Goal: Communication & Community: Answer question/provide support

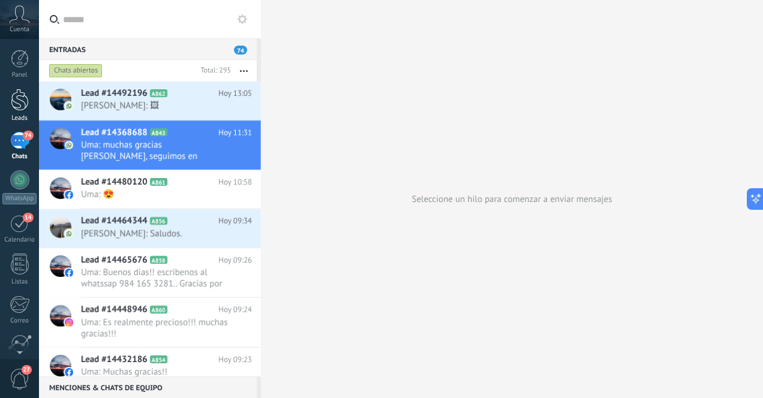
click at [22, 108] on div at bounding box center [20, 100] width 18 height 22
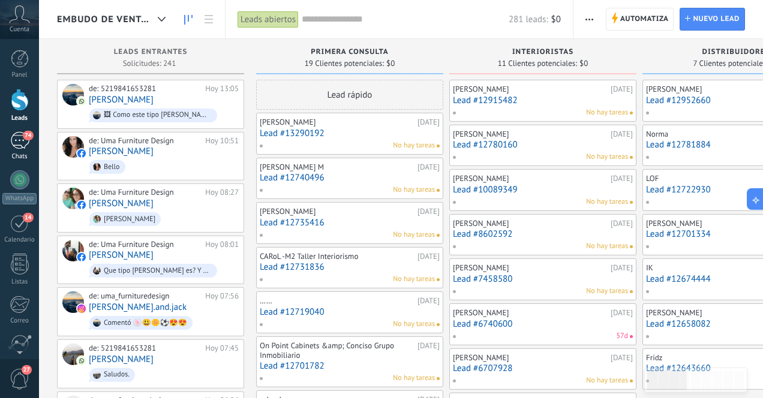
click at [20, 147] on div "74" at bounding box center [19, 140] width 19 height 17
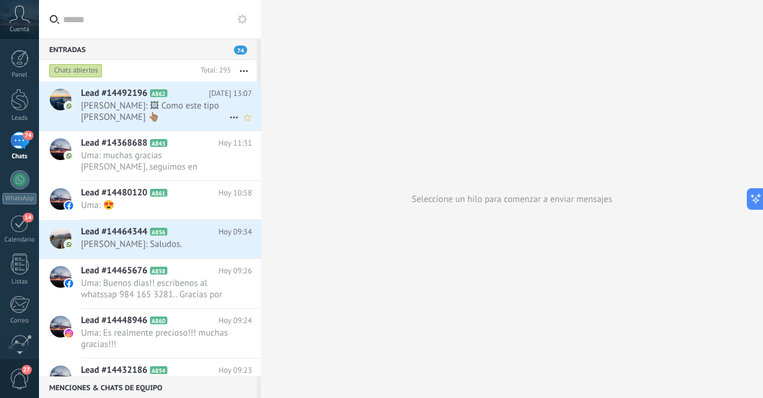
click at [176, 113] on span "[PERSON_NAME]: 🖼 Como este tipo [PERSON_NAME] 👆🏽" at bounding box center [155, 111] width 148 height 23
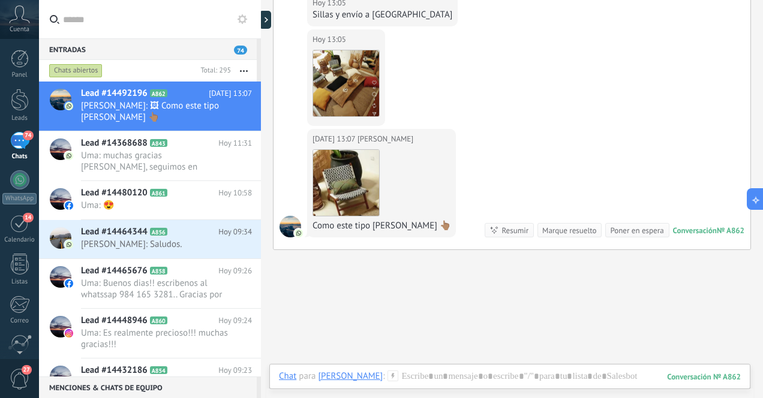
scroll to position [367, 0]
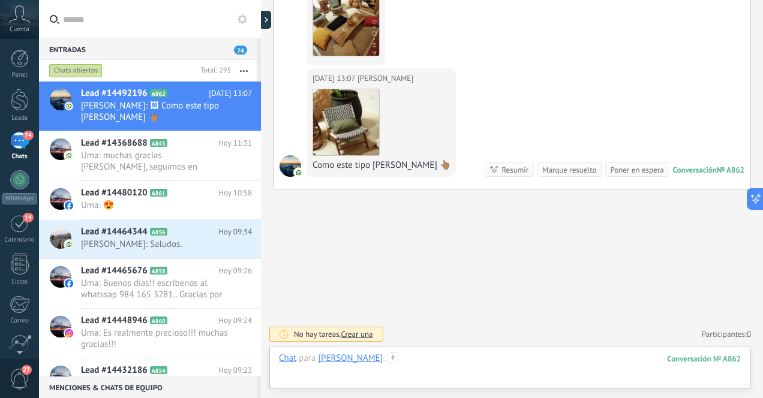
click at [432, 361] on div at bounding box center [510, 371] width 462 height 36
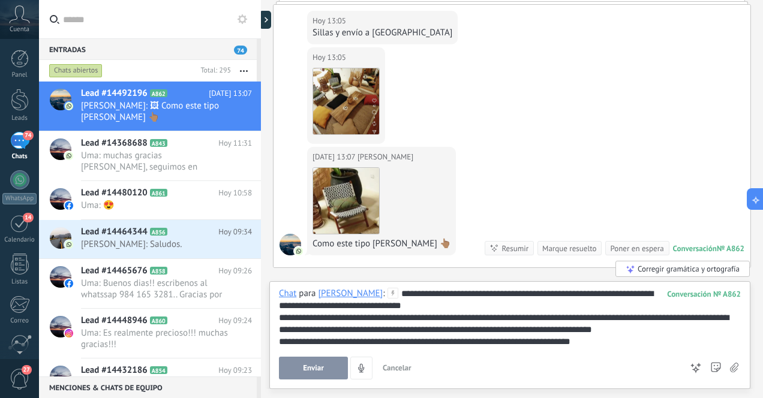
scroll to position [285, 0]
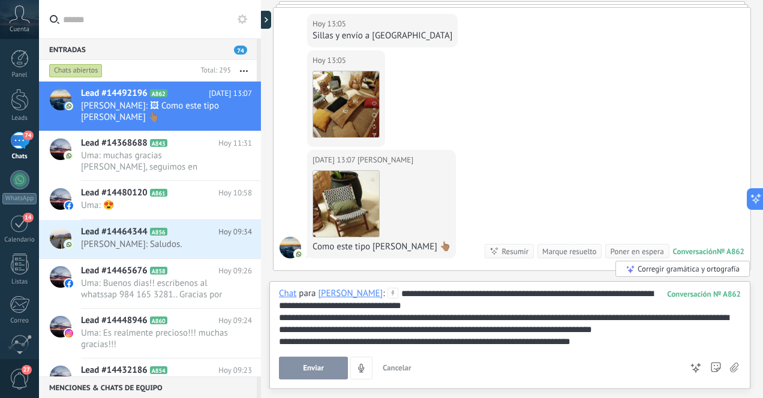
click at [313, 369] on span "Enviar" at bounding box center [313, 368] width 21 height 8
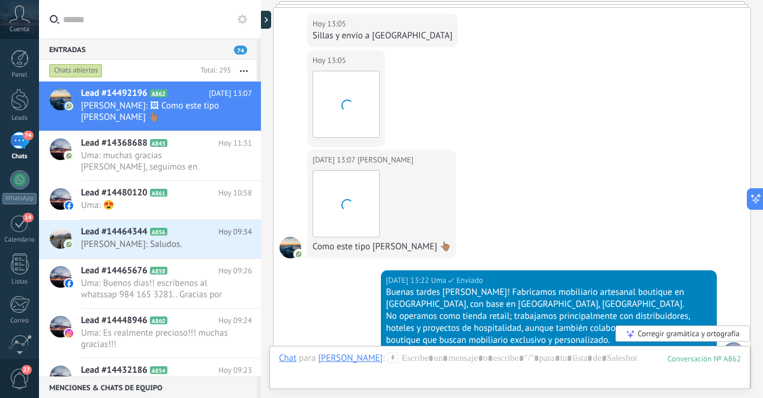
scroll to position [507, 0]
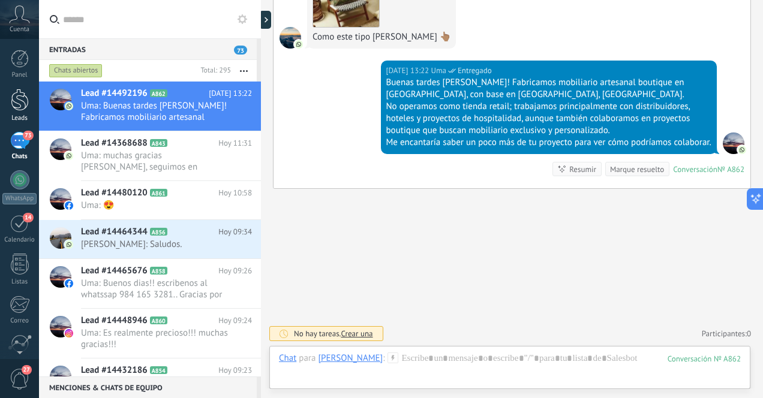
click at [19, 103] on div at bounding box center [20, 100] width 18 height 22
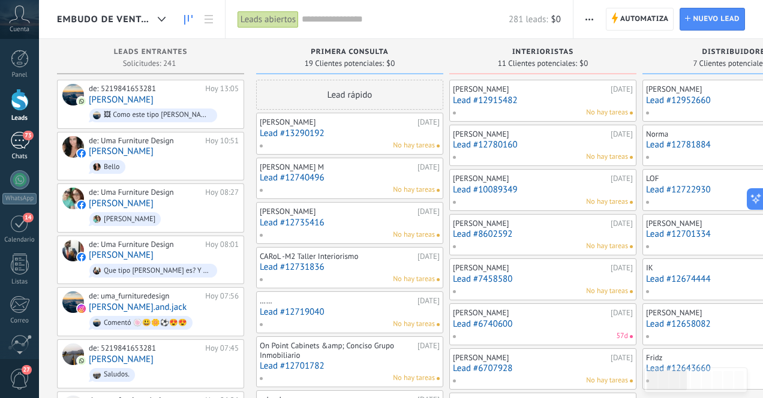
click at [16, 143] on div "73" at bounding box center [19, 140] width 19 height 17
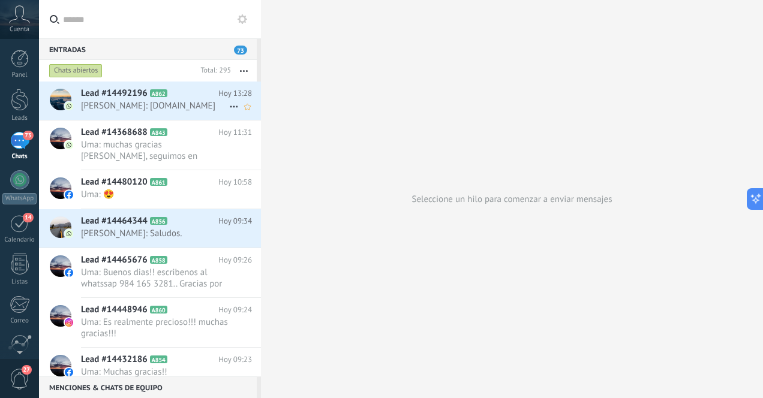
click at [170, 107] on span "[PERSON_NAME]: [DOMAIN_NAME]" at bounding box center [155, 105] width 148 height 11
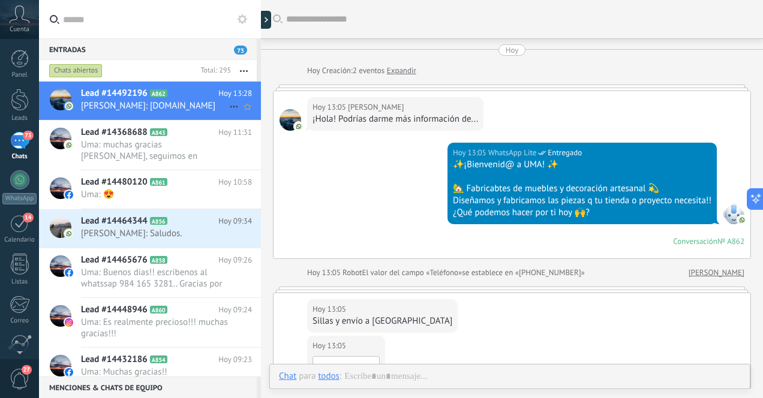
scroll to position [545, 0]
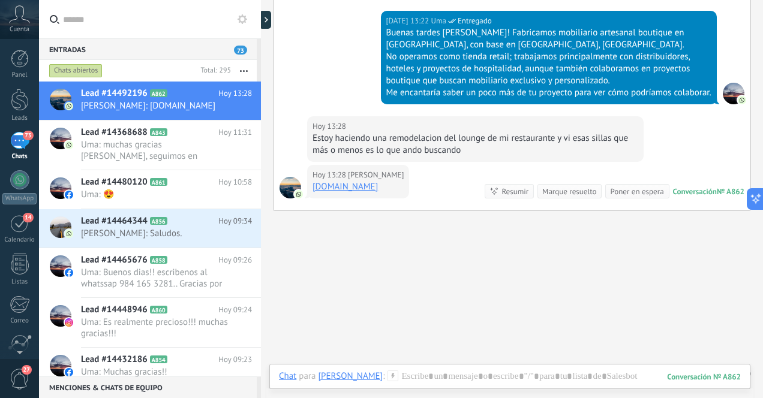
click at [364, 192] on link "[DOMAIN_NAME]" at bounding box center [344, 186] width 65 height 11
click at [490, 375] on div at bounding box center [510, 388] width 462 height 36
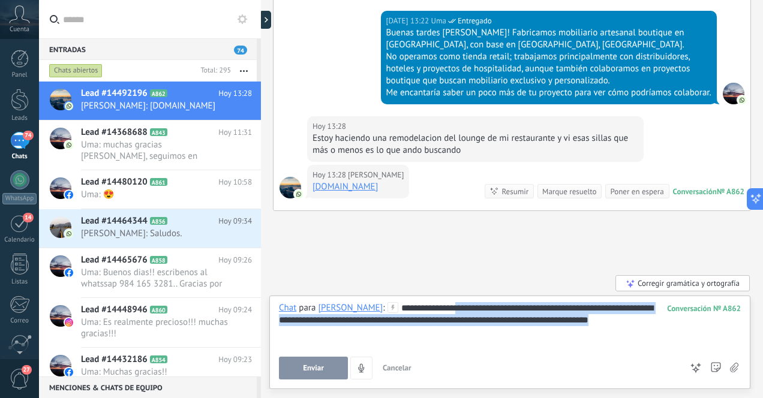
drag, startPoint x: 627, startPoint y: 324, endPoint x: 425, endPoint y: 308, distance: 202.6
click at [424, 308] on div "**********" at bounding box center [510, 325] width 462 height 46
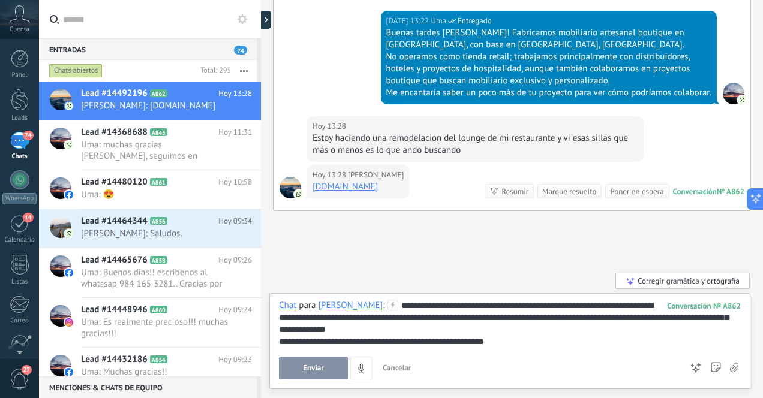
click at [469, 342] on div "**********" at bounding box center [510, 342] width 462 height 12
click at [318, 367] on span "Enviar" at bounding box center [313, 368] width 21 height 8
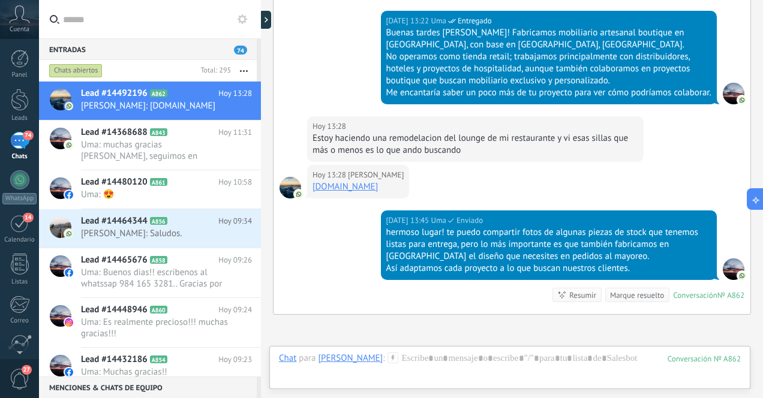
scroll to position [682, 0]
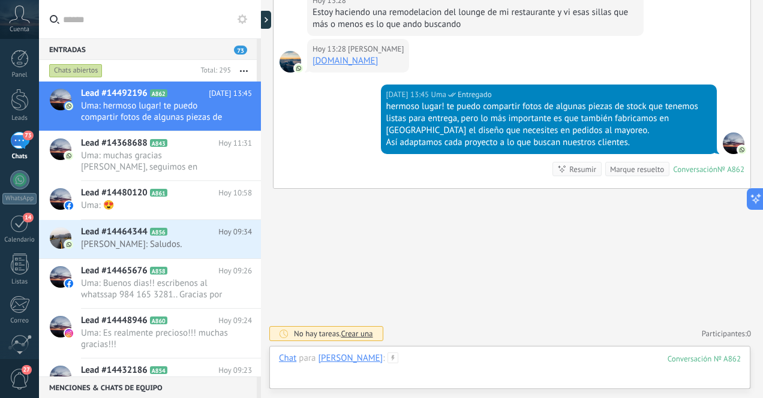
click at [532, 360] on div at bounding box center [510, 371] width 462 height 36
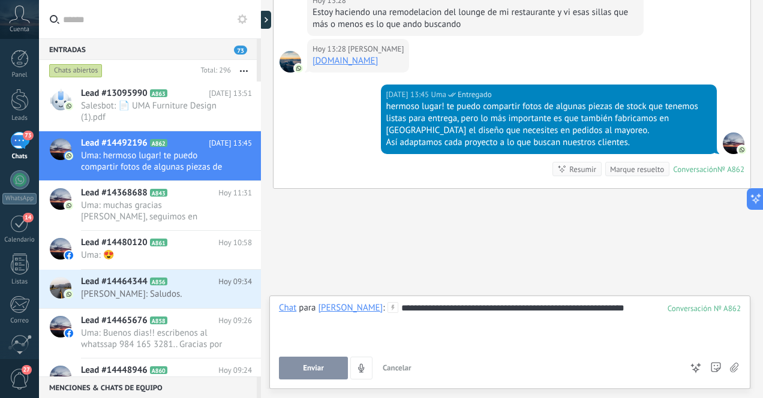
click at [310, 369] on span "Enviar" at bounding box center [313, 368] width 21 height 8
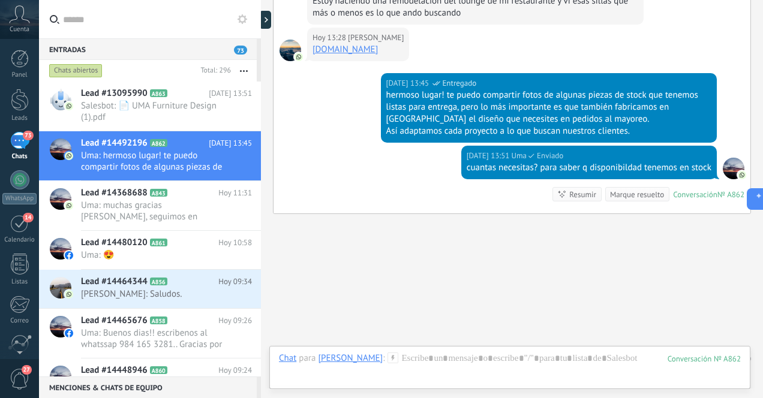
scroll to position [719, 0]
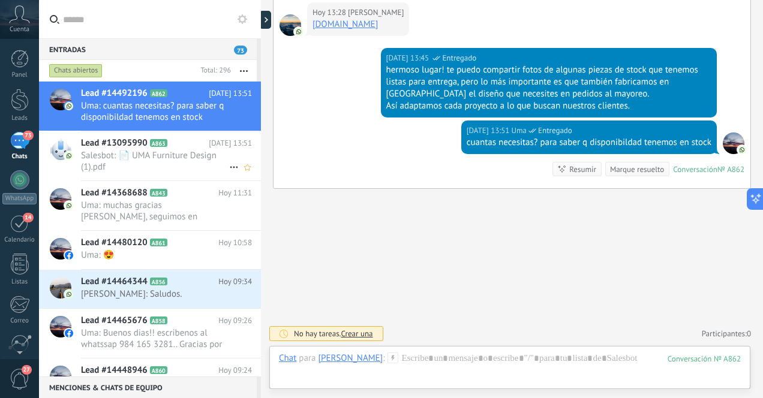
click at [193, 159] on span "Salesbot: 📄 UMA Furniture Design (1).pdf" at bounding box center [155, 161] width 148 height 23
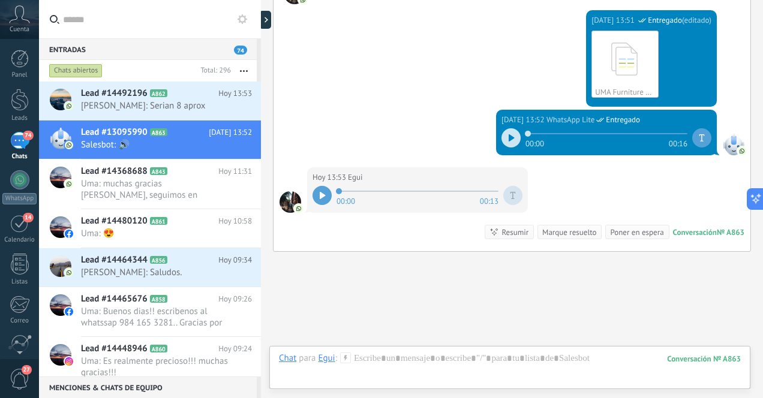
scroll to position [2100, 0]
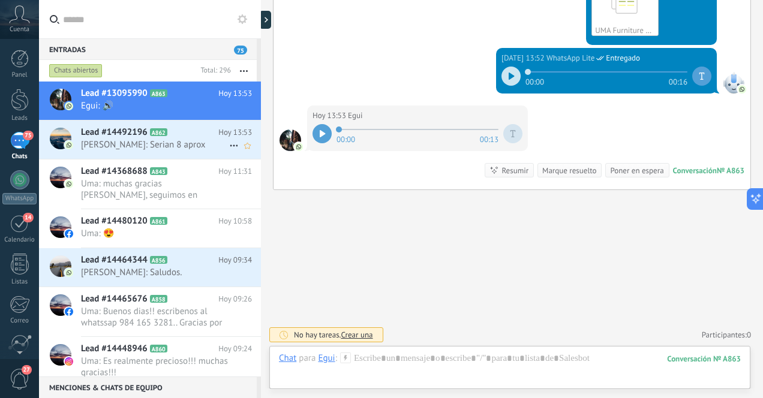
click at [194, 143] on span "[PERSON_NAME]: Serian 8 aprox" at bounding box center [155, 144] width 148 height 11
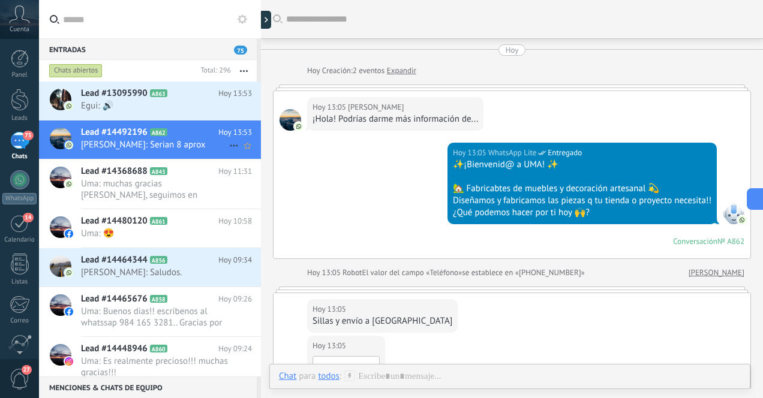
scroll to position [757, 0]
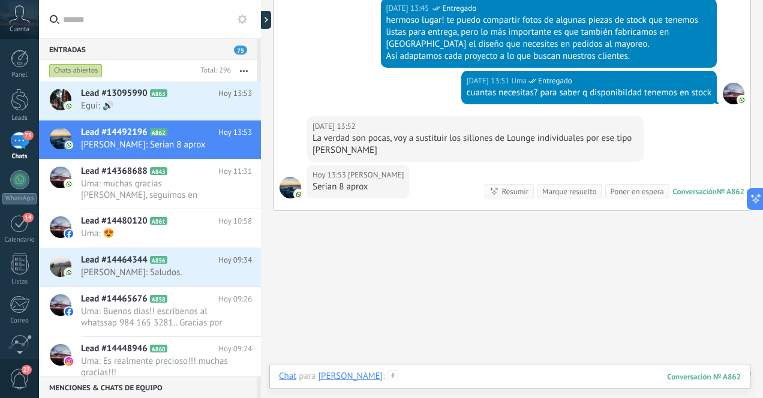
click at [480, 374] on div at bounding box center [510, 388] width 462 height 36
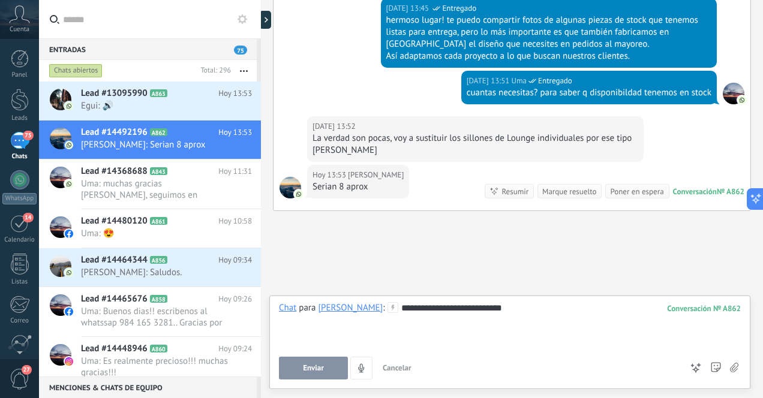
click at [313, 367] on span "Enviar" at bounding box center [313, 368] width 21 height 8
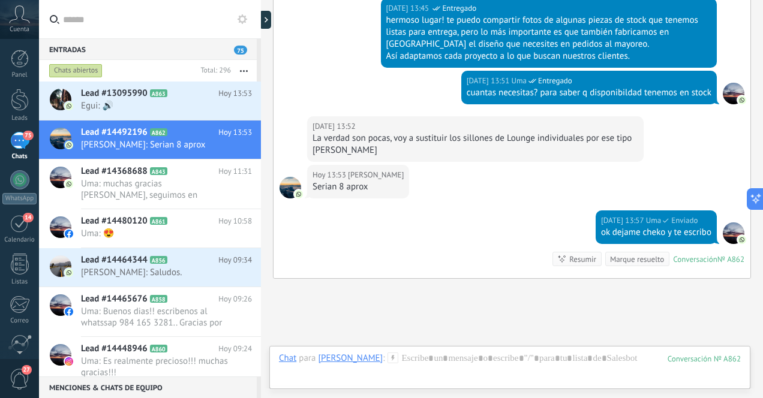
scroll to position [858, 0]
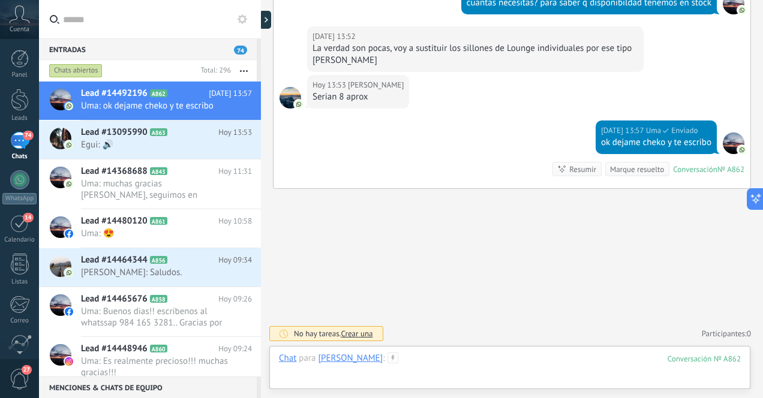
click at [408, 364] on div at bounding box center [510, 371] width 462 height 36
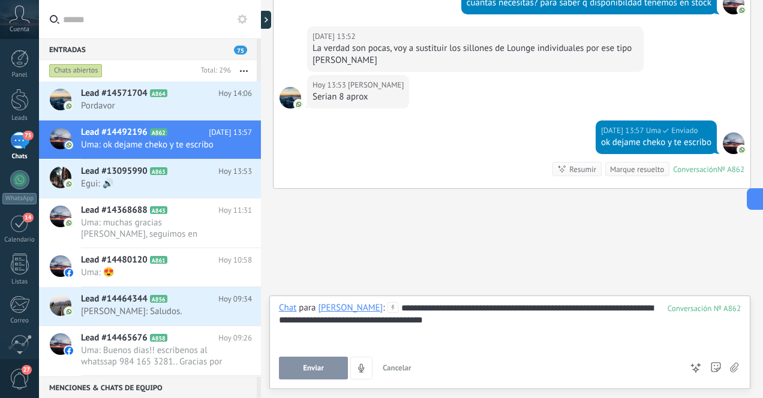
click at [317, 367] on span "Enviar" at bounding box center [313, 368] width 21 height 8
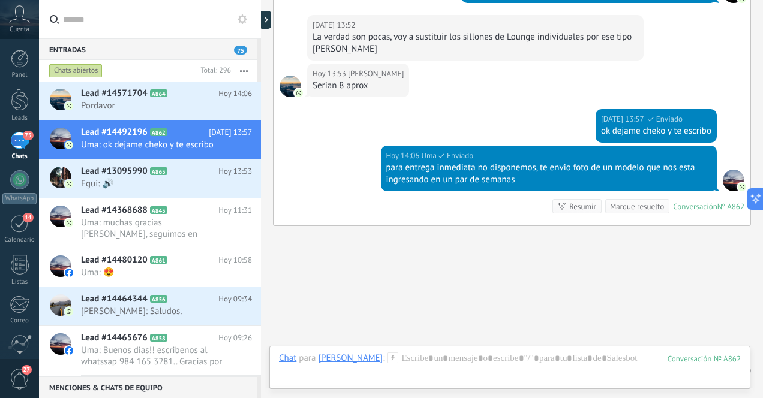
scroll to position [907, 0]
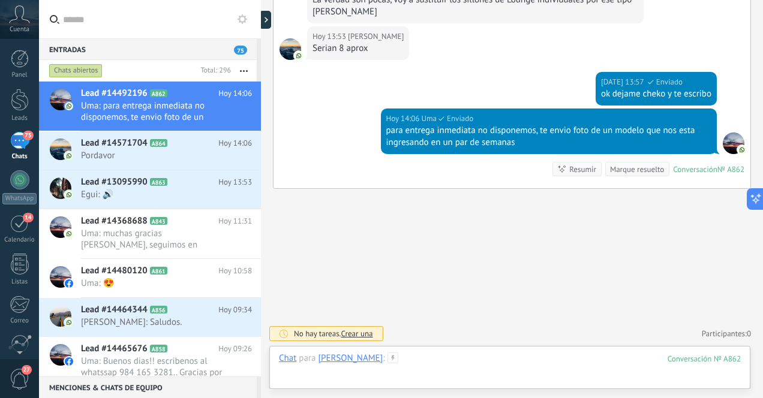
click at [499, 360] on div at bounding box center [510, 371] width 462 height 36
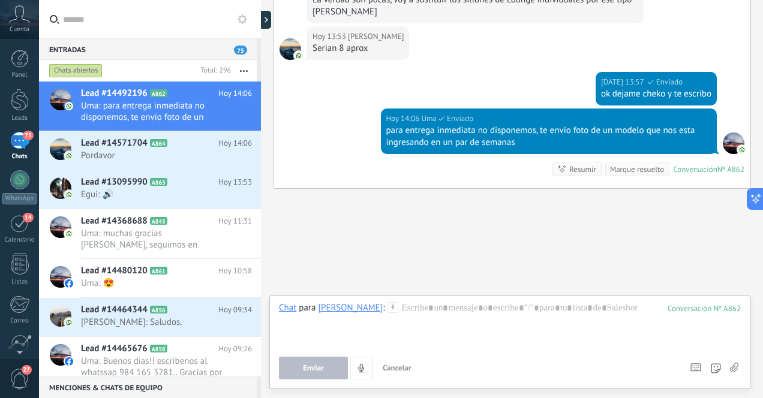
click at [733, 367] on icon at bounding box center [734, 368] width 8 height 10
click at [0, 0] on input "file" at bounding box center [0, 0] width 0 height 0
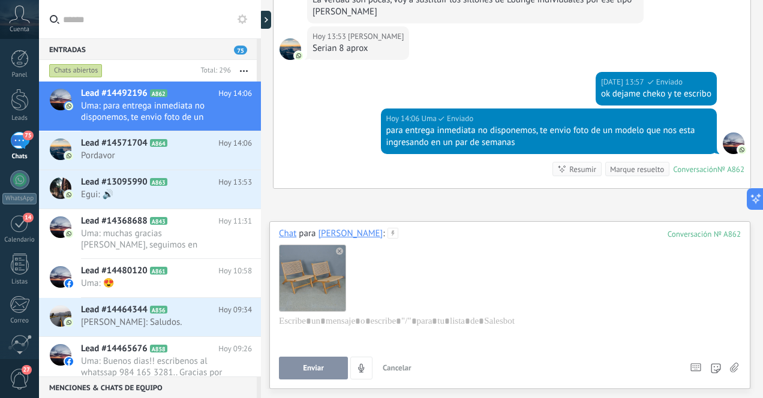
click at [323, 370] on span "Enviar" at bounding box center [313, 368] width 21 height 8
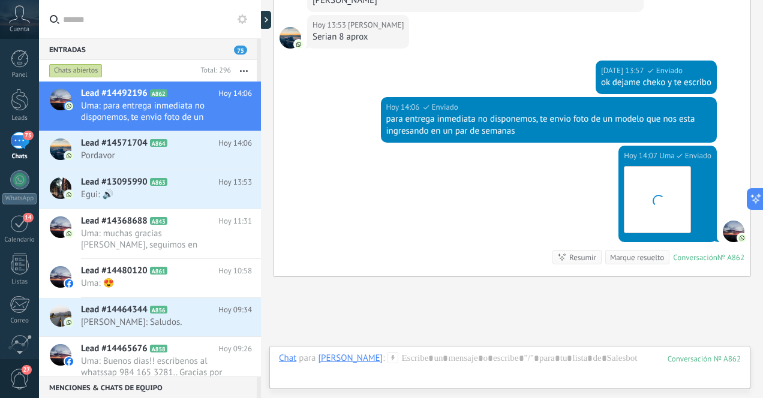
scroll to position [1007, 0]
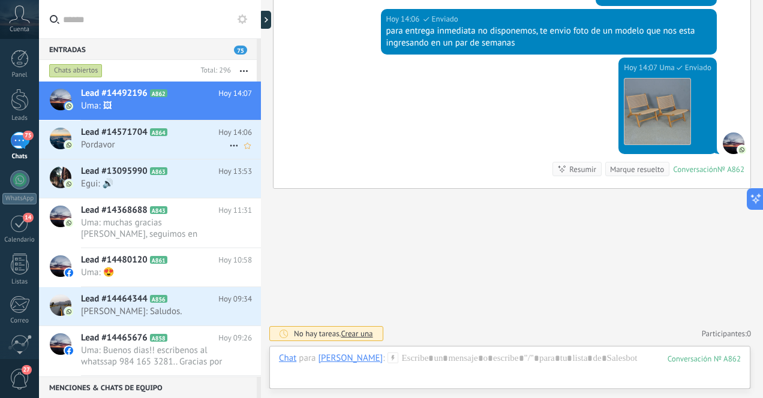
click at [120, 143] on span "Pordavor" at bounding box center [155, 144] width 148 height 11
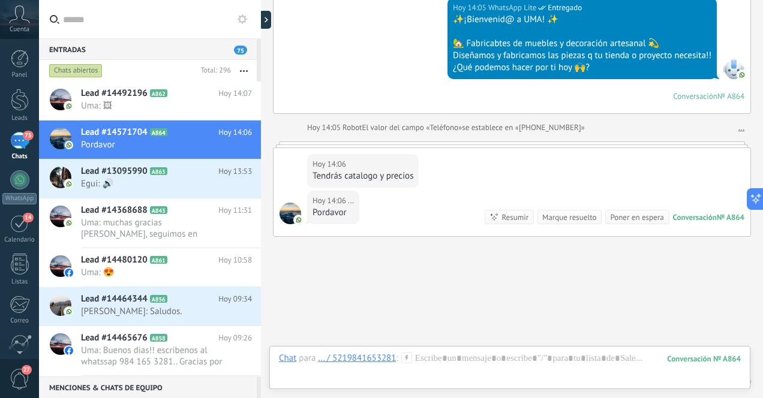
scroll to position [192, 0]
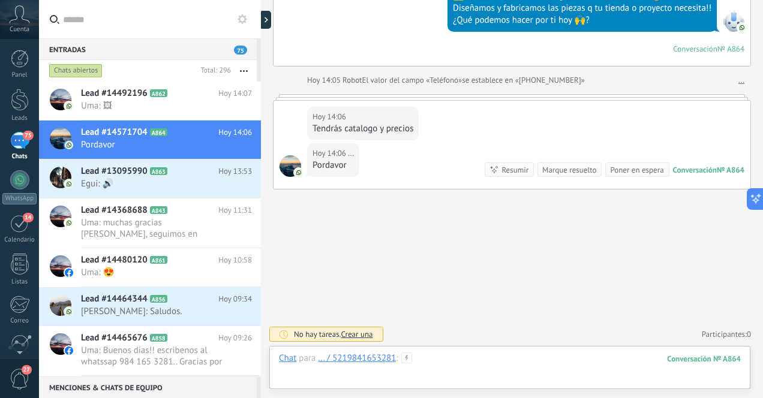
click at [507, 362] on div at bounding box center [510, 371] width 462 height 36
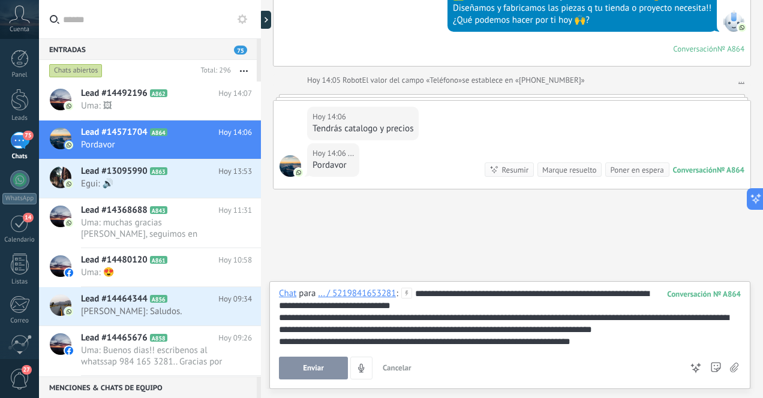
click at [518, 297] on div "**********" at bounding box center [510, 318] width 462 height 60
click at [320, 369] on span "Enviar" at bounding box center [313, 368] width 21 height 8
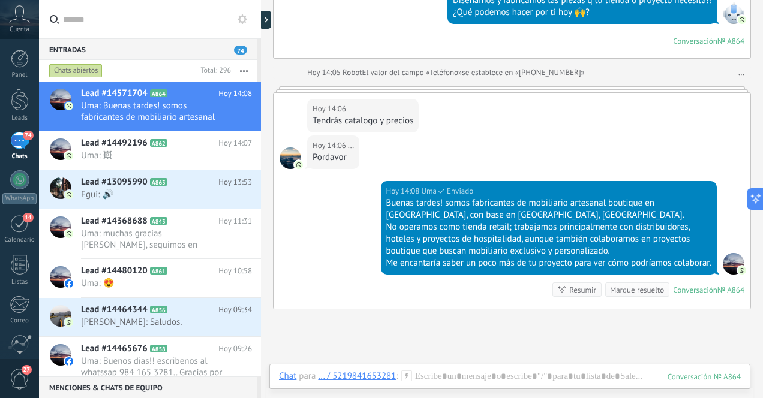
scroll to position [197, 0]
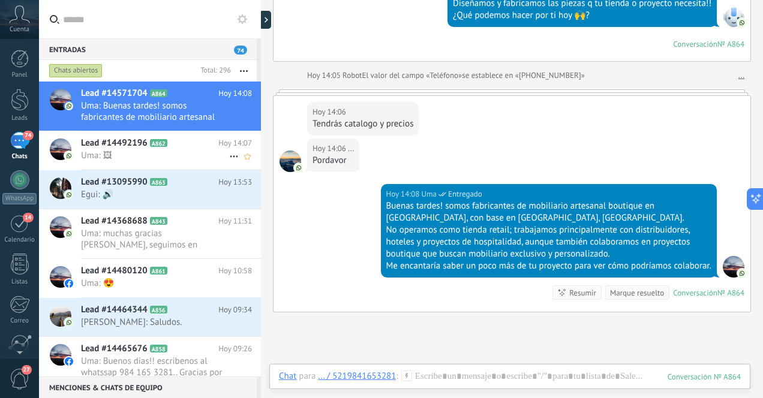
click at [147, 159] on span "Uma: 🖼" at bounding box center [155, 155] width 148 height 11
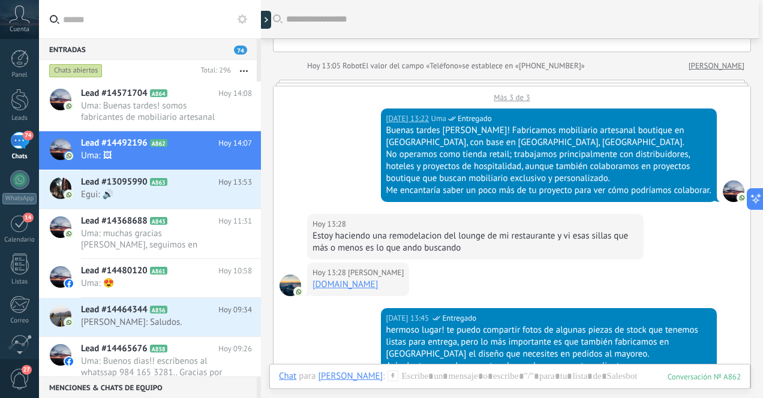
scroll to position [204, 0]
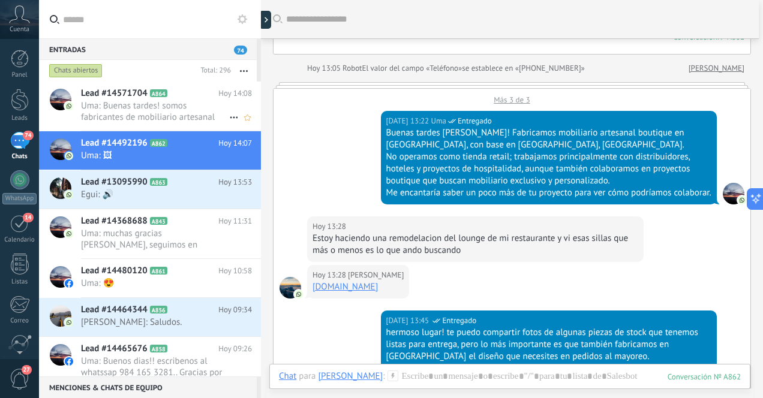
click at [147, 113] on span "Uma: Buenas tardes! somos fabricantes de mobiliario artesanal boutique en [GEOG…" at bounding box center [155, 111] width 148 height 23
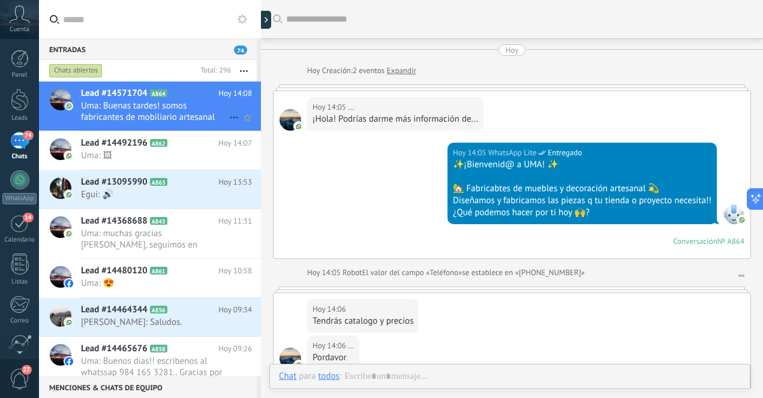
scroll to position [252, 0]
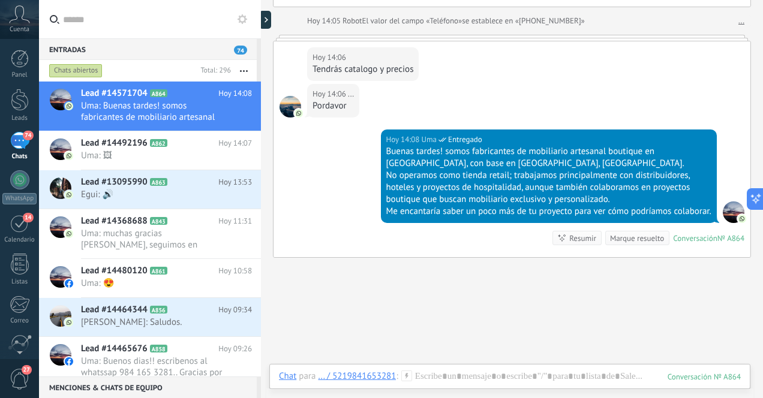
click at [15, 141] on div "74" at bounding box center [19, 140] width 19 height 17
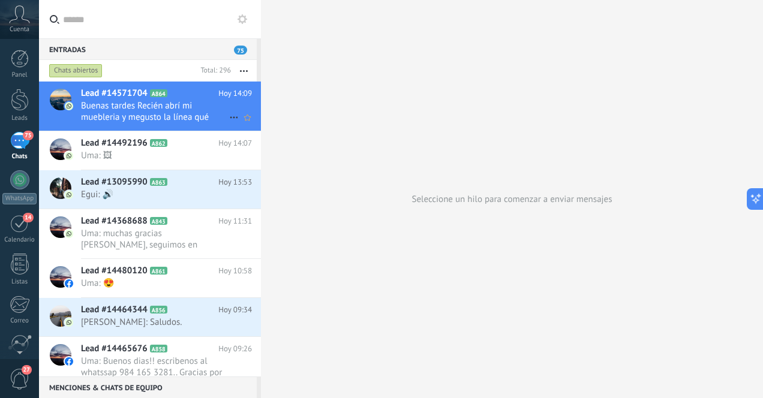
click at [146, 113] on span "Buenas tardes Recién abrí mi muebleria y megusto la línea qué manejan" at bounding box center [155, 111] width 148 height 23
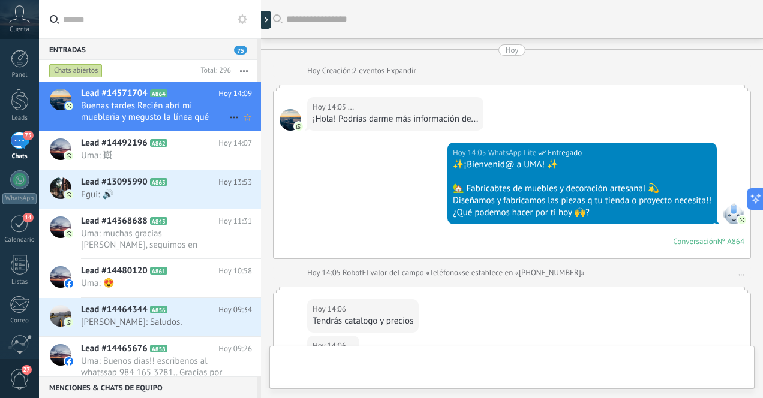
scroll to position [394, 0]
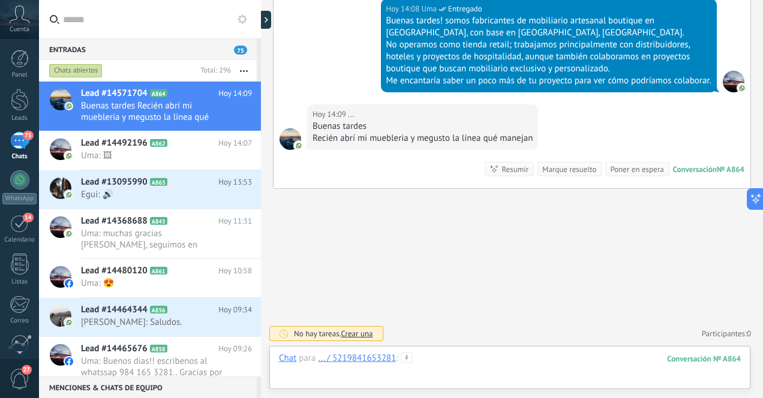
click at [500, 360] on div at bounding box center [510, 371] width 462 height 36
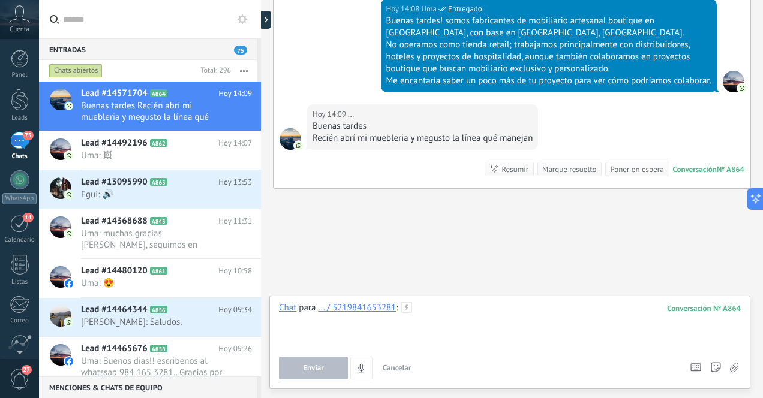
scroll to position [430, 0]
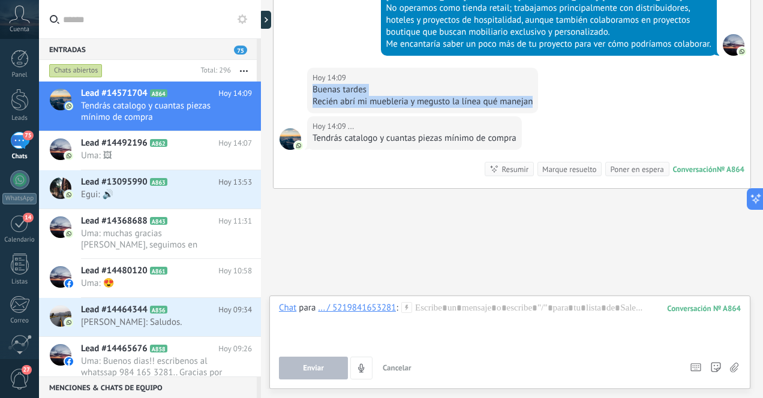
drag, startPoint x: 532, startPoint y: 101, endPoint x: 311, endPoint y: 94, distance: 220.7
click at [311, 94] on div "[DATE] 14:09 ... [PERSON_NAME] tardes Recién abrí mi muebleria y megusto la lín…" at bounding box center [422, 91] width 231 height 46
copy div "Buenas tardes Recién abrí mi muebleria y megusto la línea qué manejan"
click at [444, 321] on div at bounding box center [510, 325] width 462 height 46
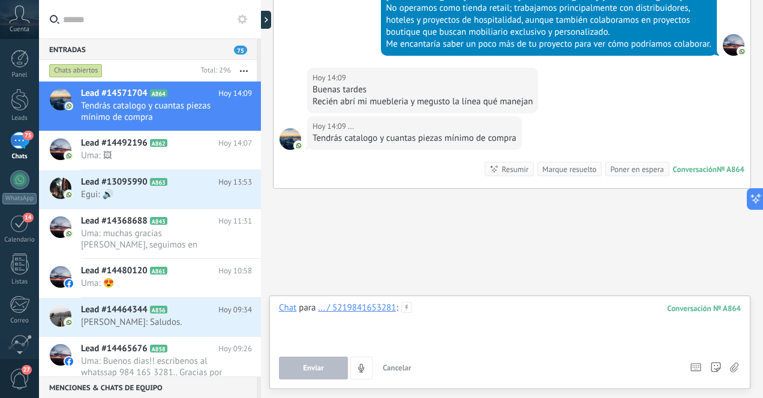
paste div
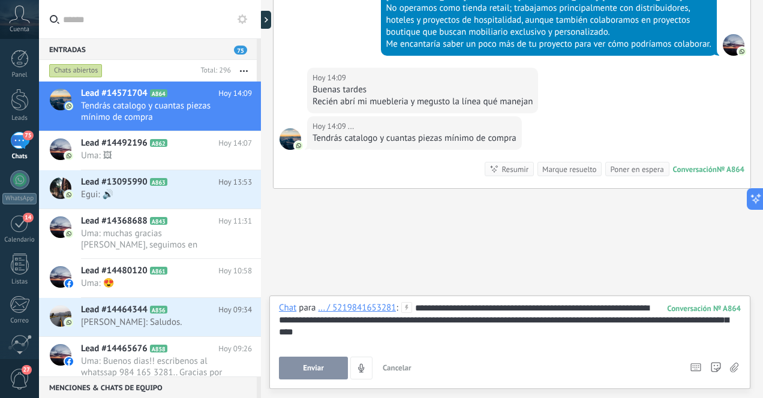
click at [512, 312] on div "**********" at bounding box center [510, 325] width 462 height 46
click at [629, 311] on div "**********" at bounding box center [510, 325] width 462 height 46
click at [323, 331] on div "**********" at bounding box center [510, 325] width 462 height 46
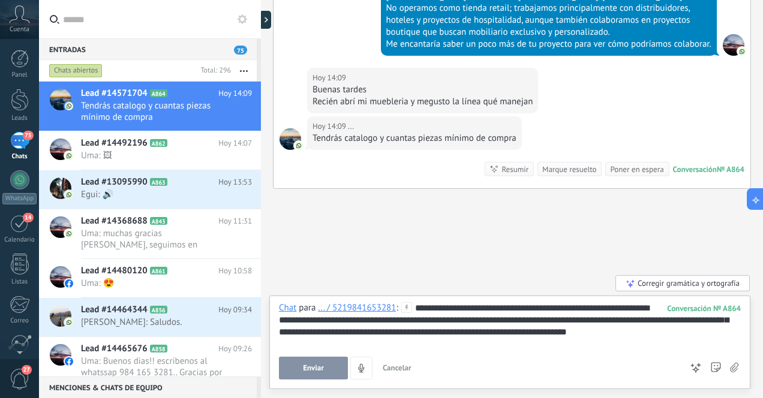
click at [318, 368] on span "Enviar" at bounding box center [313, 368] width 21 height 8
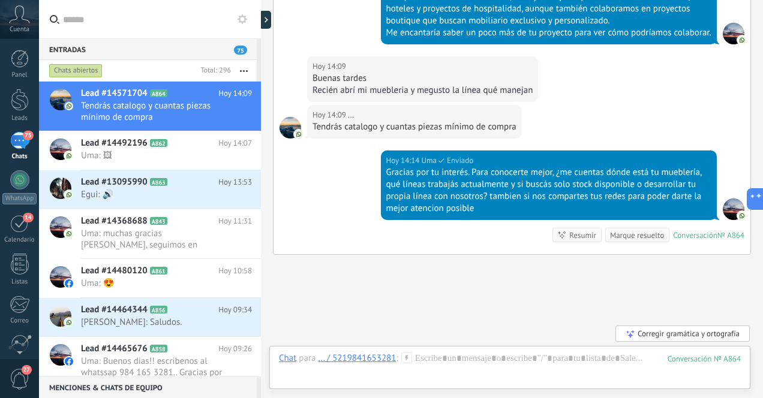
scroll to position [508, 0]
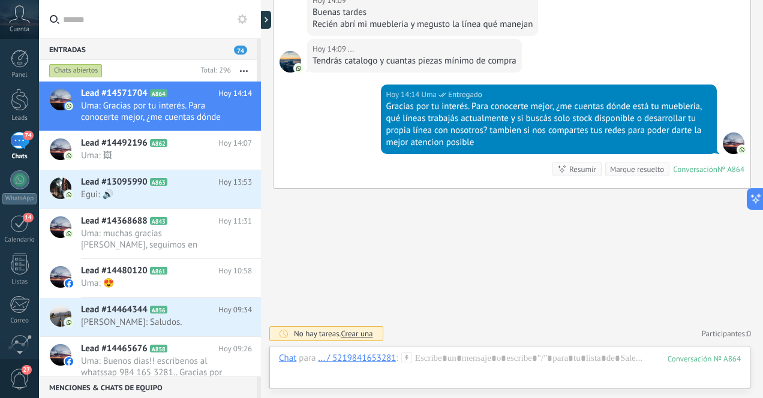
click at [19, 143] on div "74" at bounding box center [19, 140] width 19 height 17
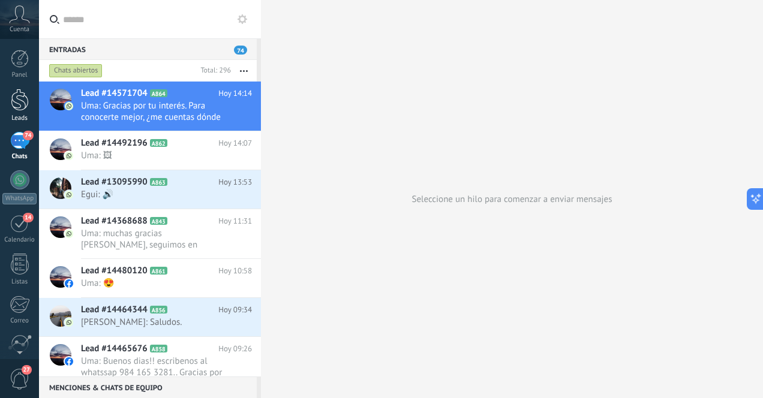
click at [19, 104] on div at bounding box center [20, 100] width 18 height 22
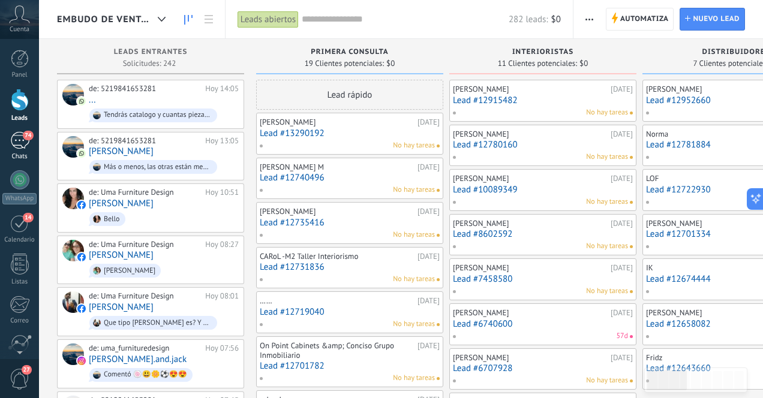
click at [21, 145] on div "74" at bounding box center [19, 140] width 19 height 17
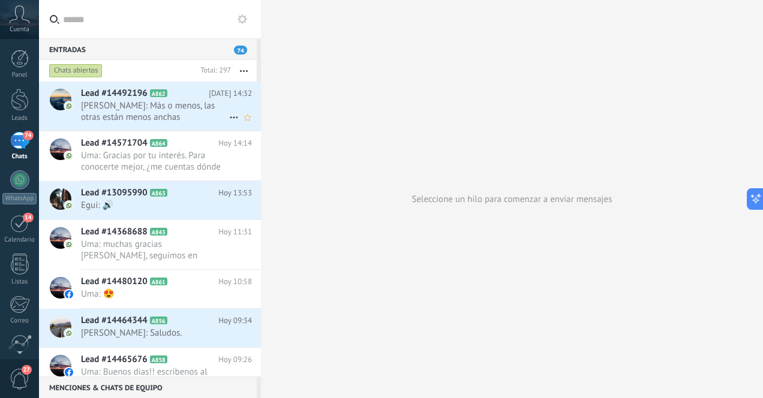
click at [155, 112] on span "[PERSON_NAME]: Más o menos, las otras están menos anchas" at bounding box center [155, 111] width 148 height 23
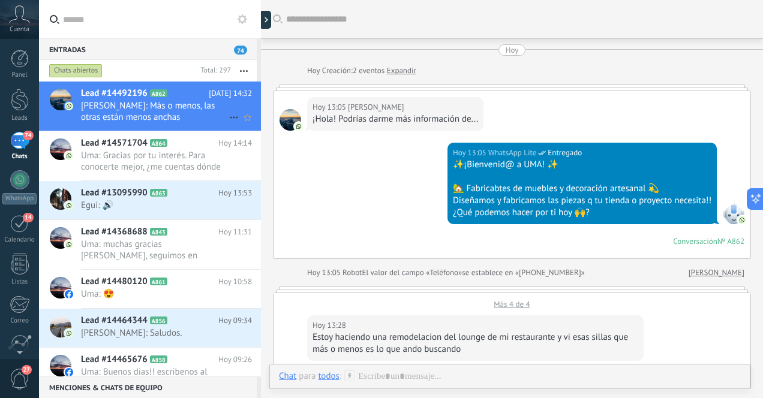
scroll to position [652, 0]
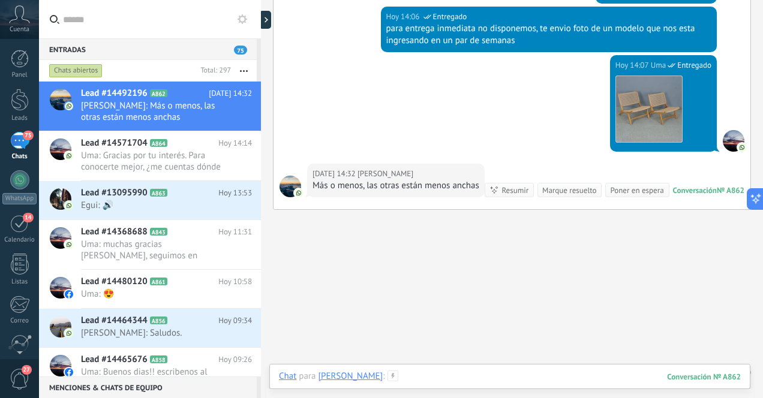
click at [408, 376] on div at bounding box center [510, 388] width 462 height 36
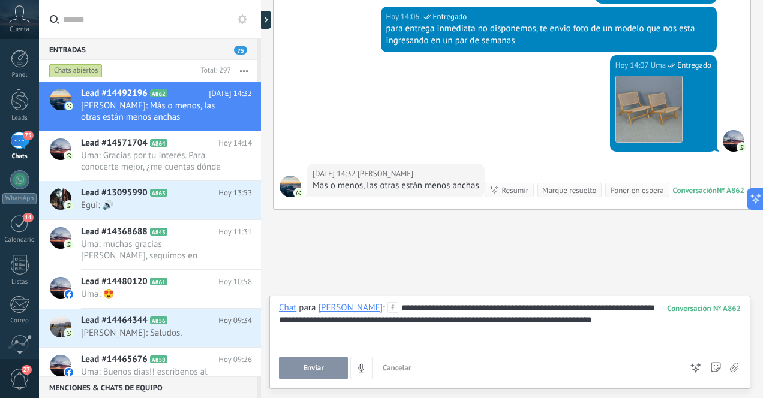
click at [315, 367] on span "Enviar" at bounding box center [313, 368] width 21 height 8
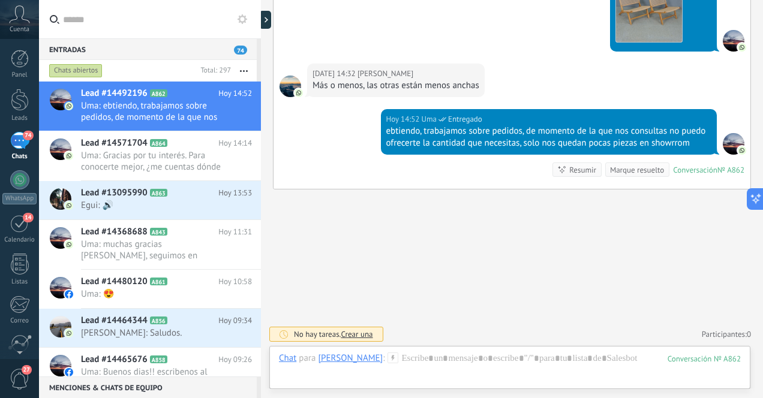
click at [17, 144] on div "74" at bounding box center [19, 140] width 19 height 17
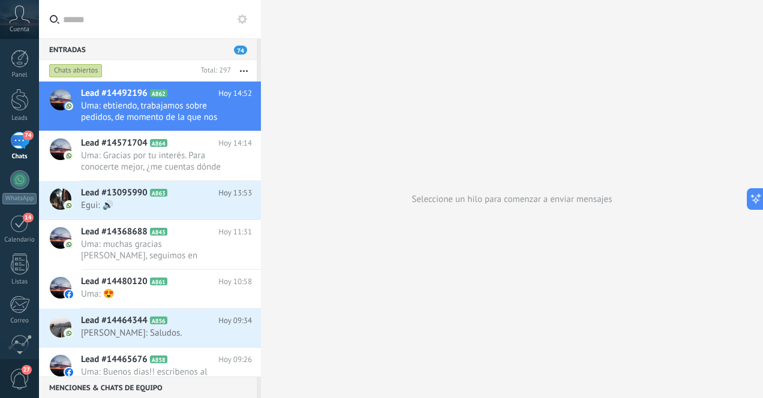
click at [19, 146] on div "74" at bounding box center [19, 140] width 19 height 17
click at [13, 92] on div at bounding box center [20, 100] width 18 height 22
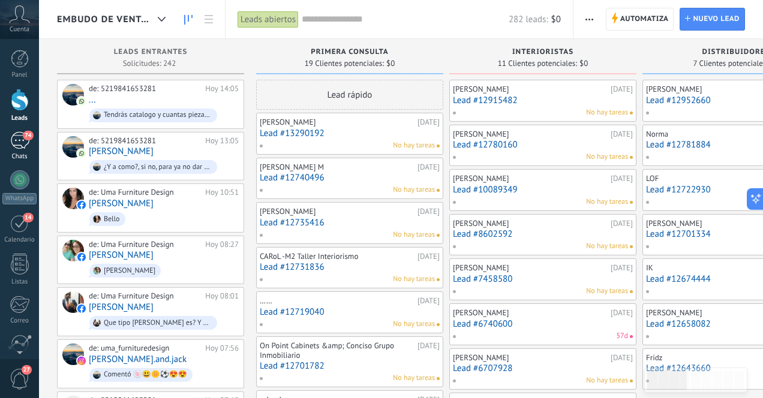
click at [17, 138] on div "74" at bounding box center [19, 140] width 19 height 17
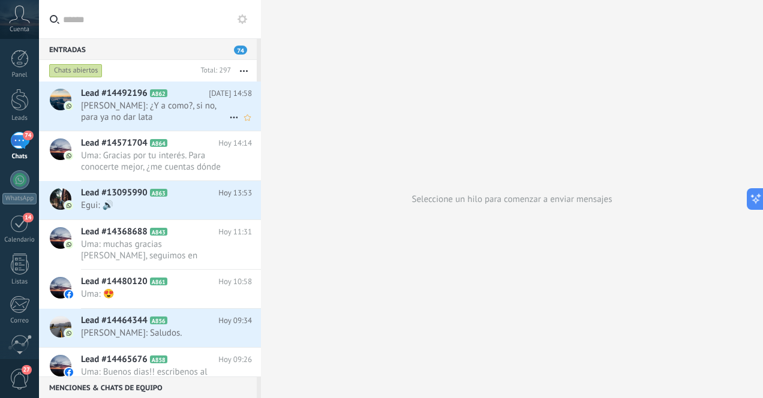
click at [180, 115] on span "[PERSON_NAME]: ¿Y a como?, si no, para ya no dar lata" at bounding box center [155, 111] width 148 height 23
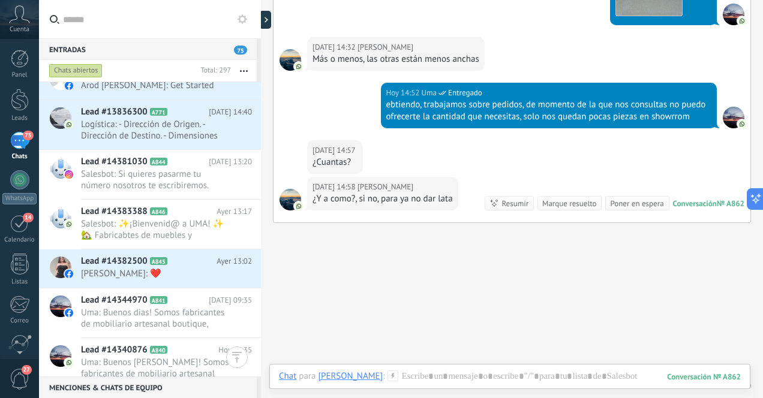
scroll to position [803, 0]
click at [140, 222] on span "Salesbot: ✨¡Bienvenid@ a UMA! ✨ 🏡 Fabricabtes de muebles y decoración artesanal…" at bounding box center [155, 228] width 148 height 23
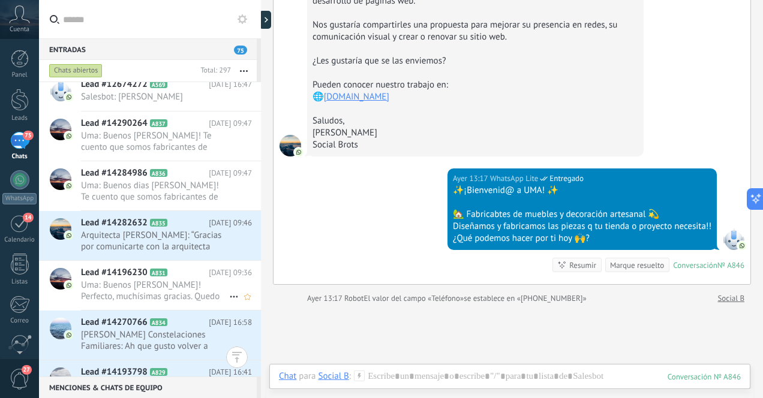
scroll to position [1251, 0]
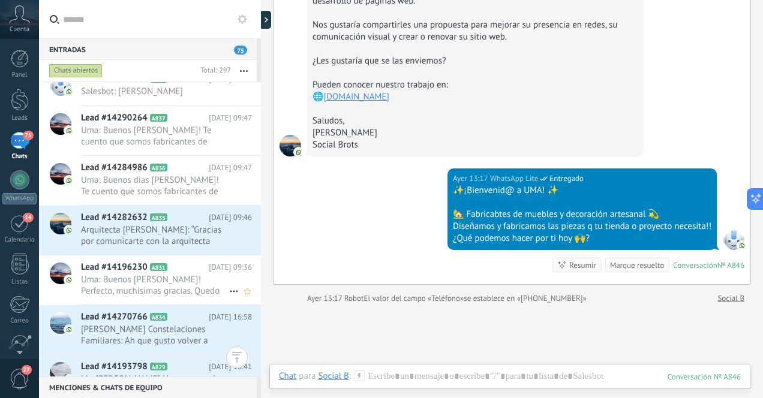
click at [179, 284] on span "Uma: Buenos [PERSON_NAME]! Perfecto, muchísimas gracias. Quedo atento a la comu…" at bounding box center [155, 285] width 148 height 23
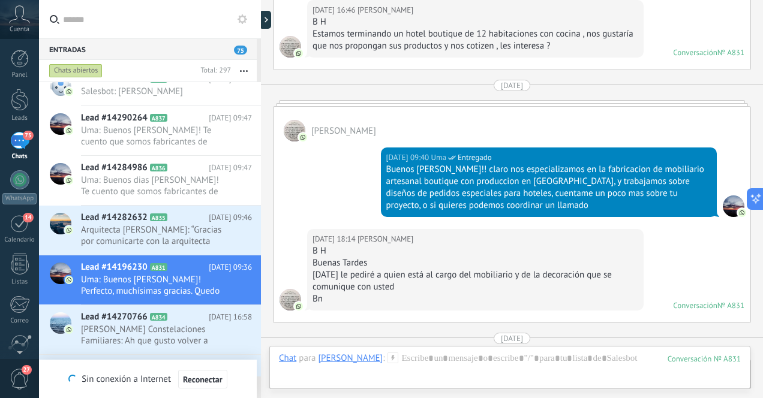
scroll to position [626, 0]
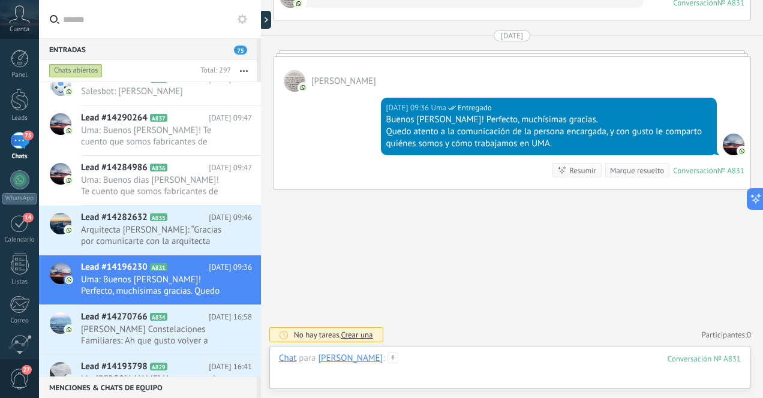
click at [438, 359] on div at bounding box center [510, 371] width 462 height 36
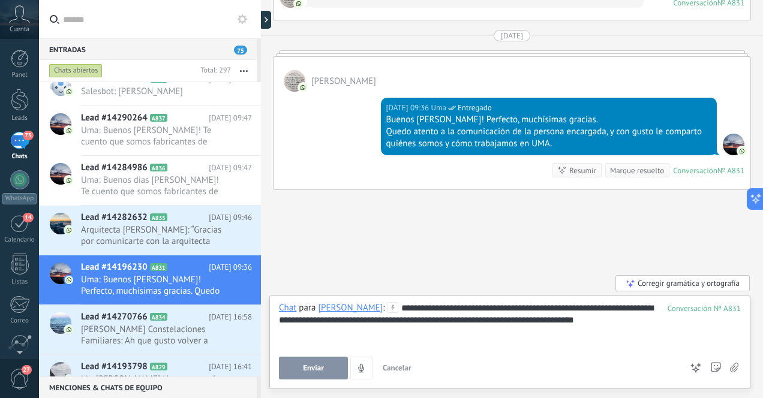
click at [318, 367] on span "Enviar" at bounding box center [313, 368] width 21 height 8
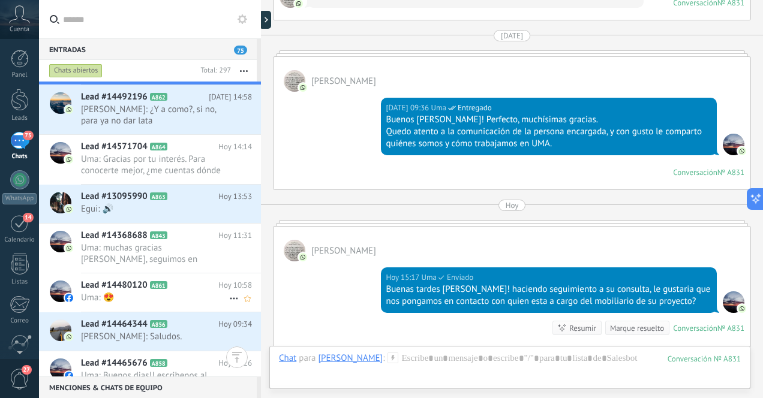
scroll to position [0, 0]
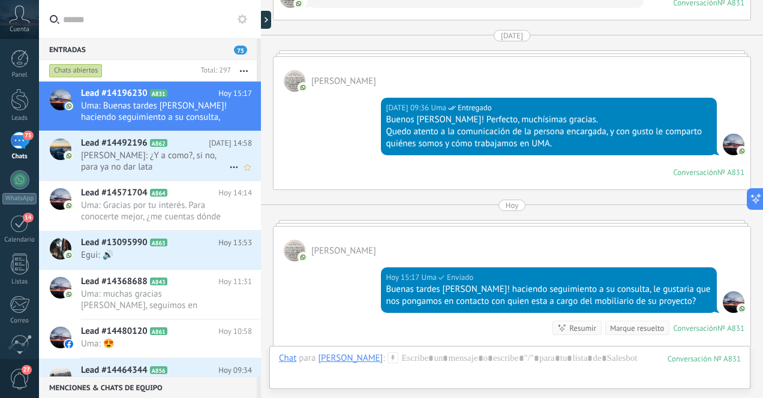
click at [166, 156] on span "[PERSON_NAME]: ¿Y a como?, si no, para ya no dar lata" at bounding box center [155, 161] width 148 height 23
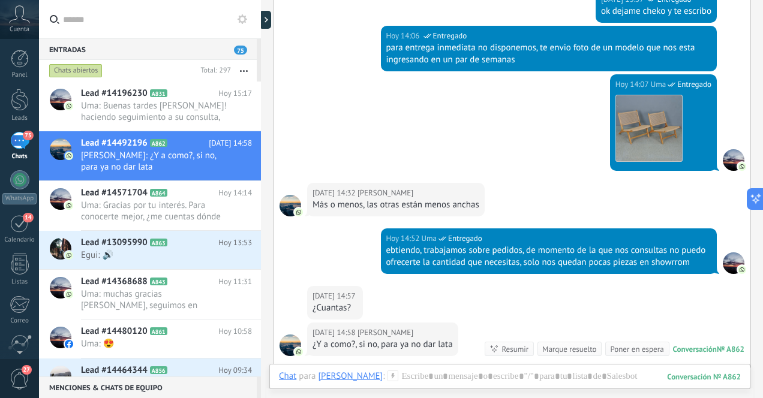
scroll to position [645, 0]
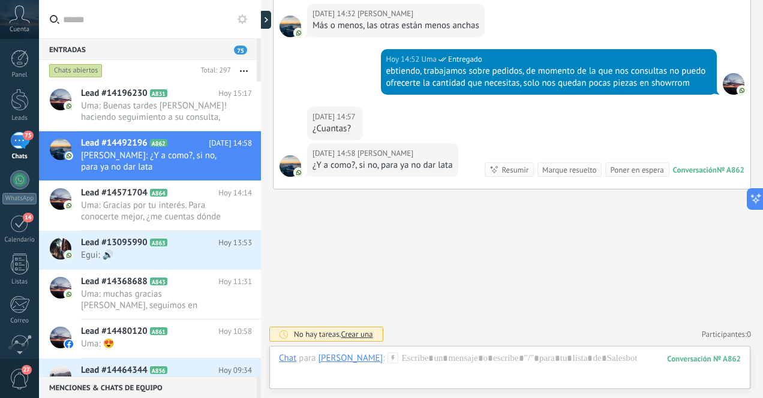
click at [17, 143] on div "75" at bounding box center [19, 140] width 19 height 17
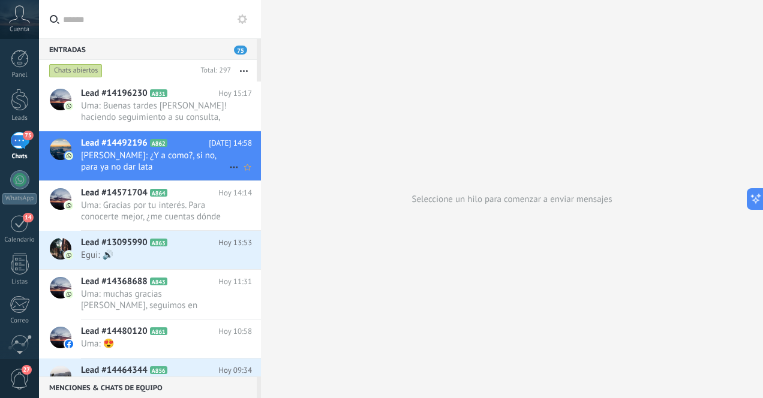
click at [180, 161] on span "[PERSON_NAME]: ¿Y a como?, si no, para ya no dar lata" at bounding box center [155, 161] width 148 height 23
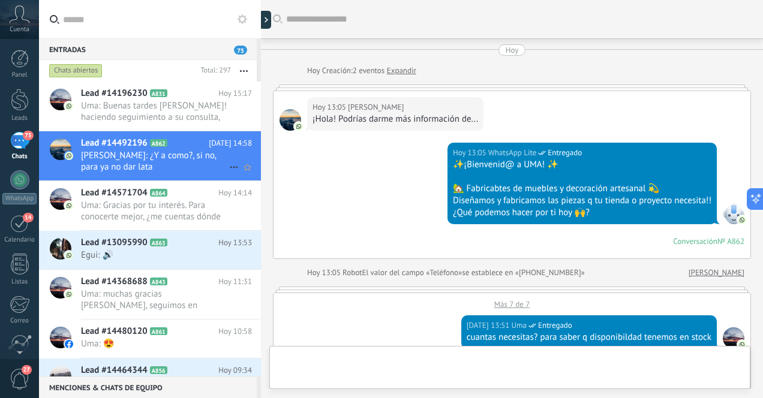
scroll to position [611, 0]
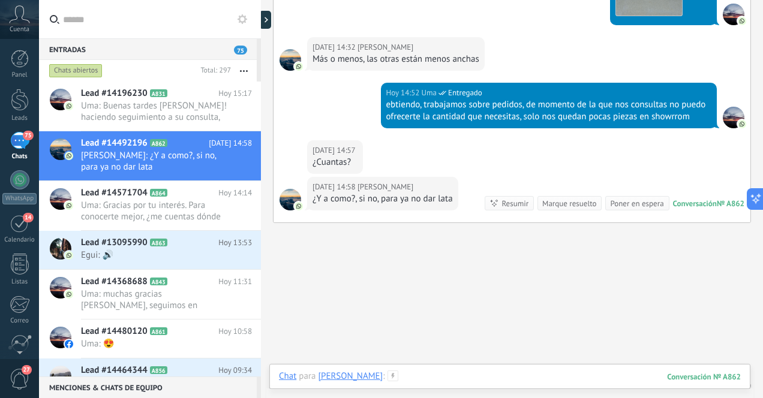
click at [466, 373] on div at bounding box center [510, 388] width 462 height 36
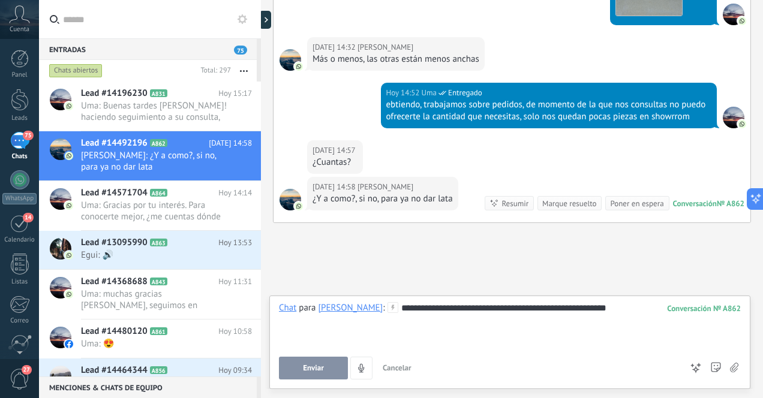
click at [308, 368] on span "Enviar" at bounding box center [313, 368] width 21 height 8
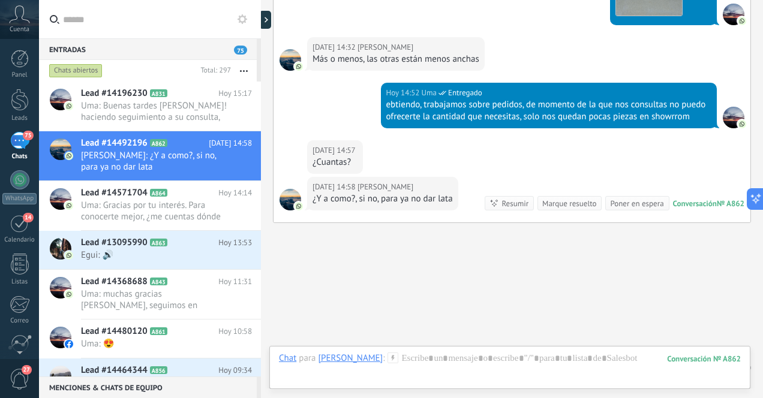
scroll to position [713, 0]
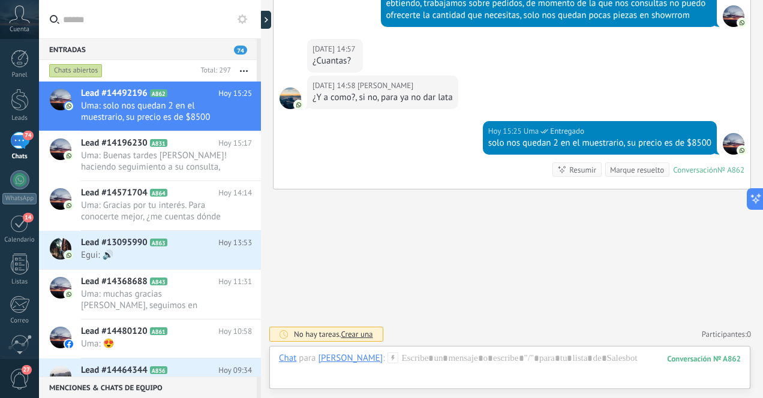
click at [22, 139] on div "74" at bounding box center [19, 140] width 19 height 17
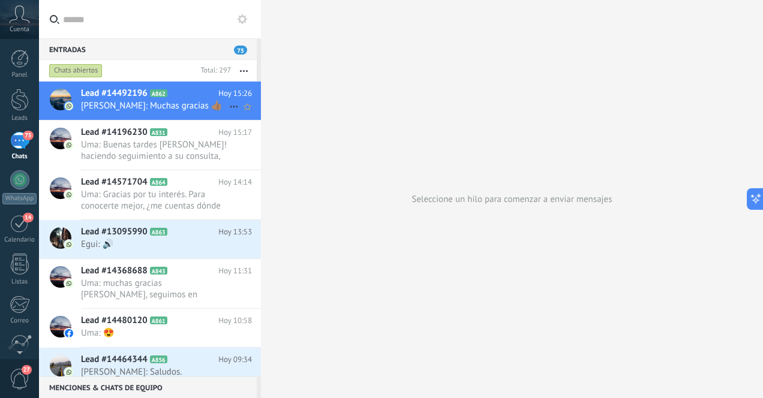
click at [167, 109] on span "[PERSON_NAME]: Muchas gracias 👍🏽" at bounding box center [155, 105] width 148 height 11
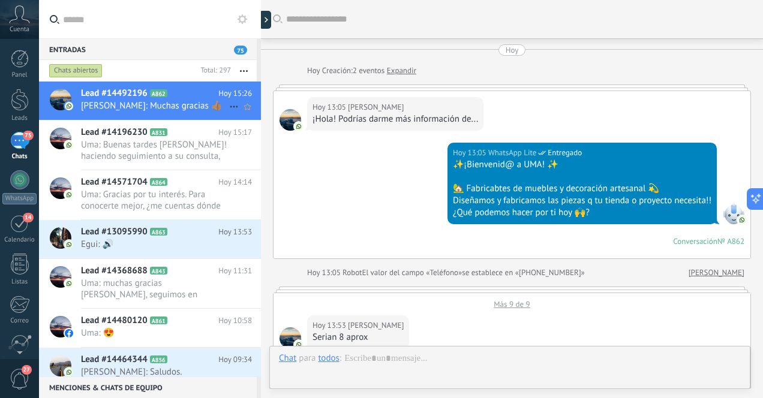
scroll to position [642, 0]
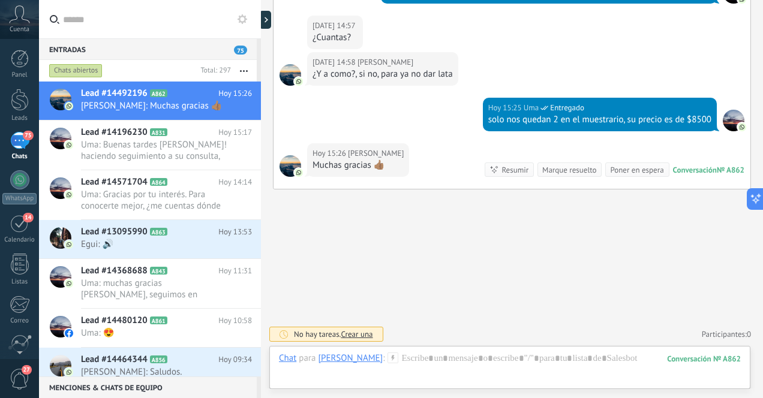
click at [19, 141] on div "75" at bounding box center [19, 140] width 19 height 17
